Goal: Task Accomplishment & Management: Use online tool/utility

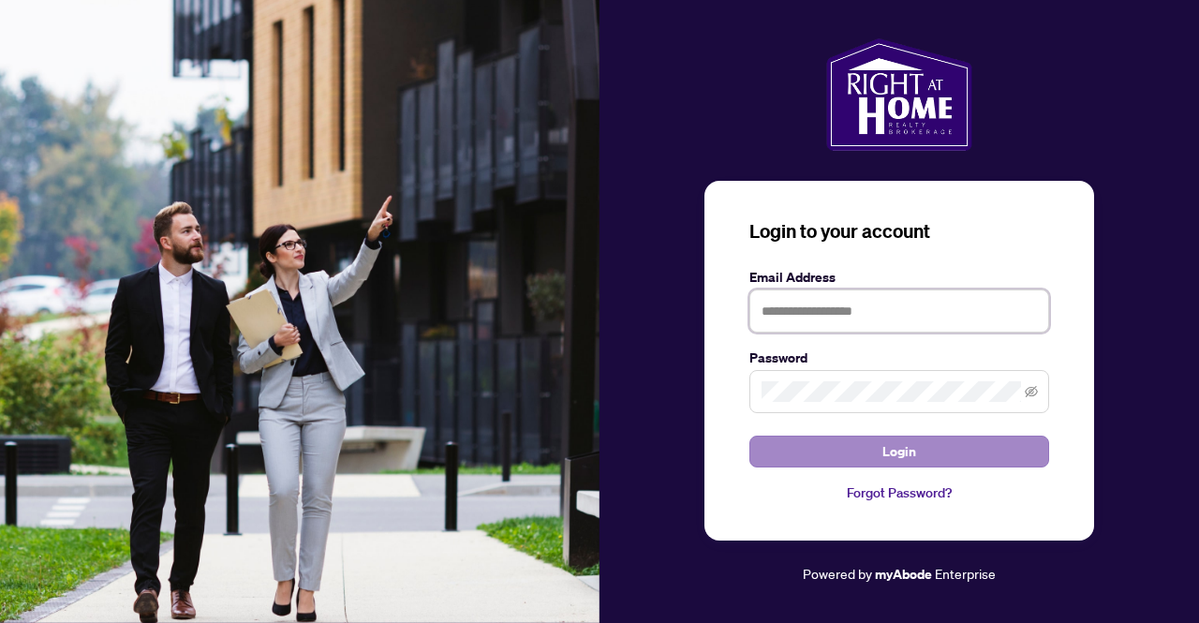
type input "**********"
click at [910, 448] on span "Login" at bounding box center [900, 452] width 34 height 30
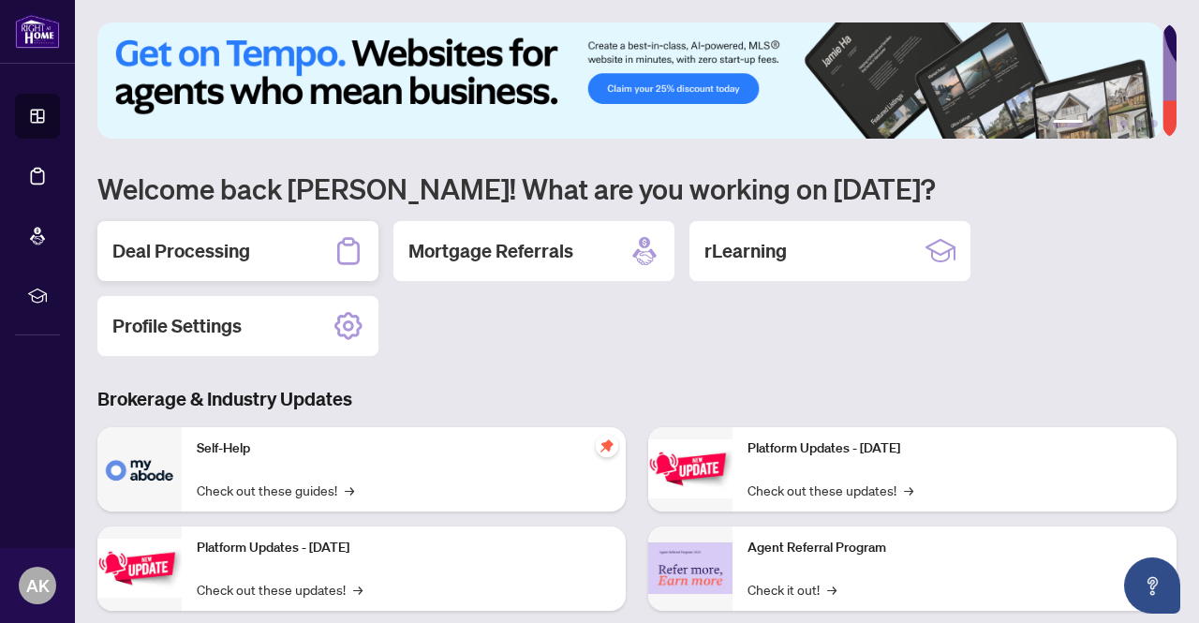
click at [144, 245] on h2 "Deal Processing" at bounding box center [181, 251] width 138 height 26
